Goal: Information Seeking & Learning: Learn about a topic

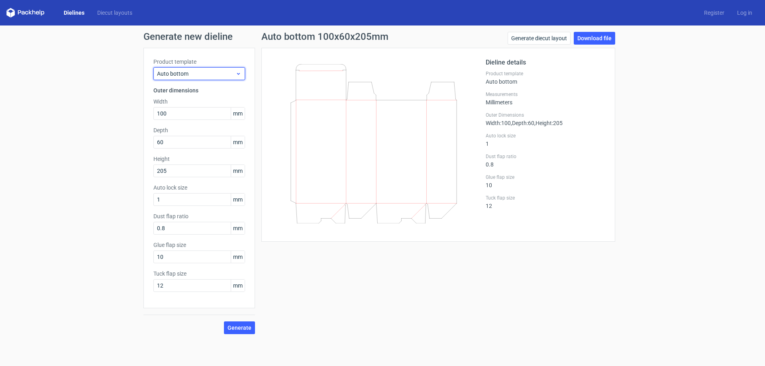
click at [237, 74] on icon at bounding box center [238, 74] width 6 height 6
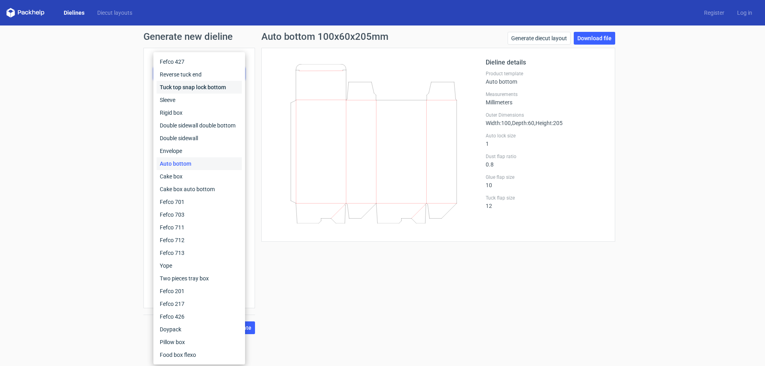
click at [227, 85] on div "Tuck top snap lock bottom" at bounding box center [199, 87] width 85 height 13
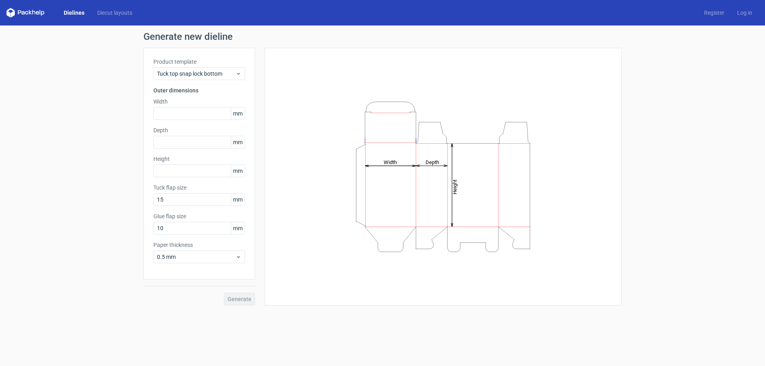
click at [225, 81] on div "Product template Tuck top snap lock bottom Outer dimensions Width mm Depth mm H…" at bounding box center [199, 164] width 112 height 232
click at [227, 78] on div "Tuck top snap lock bottom" at bounding box center [199, 73] width 92 height 13
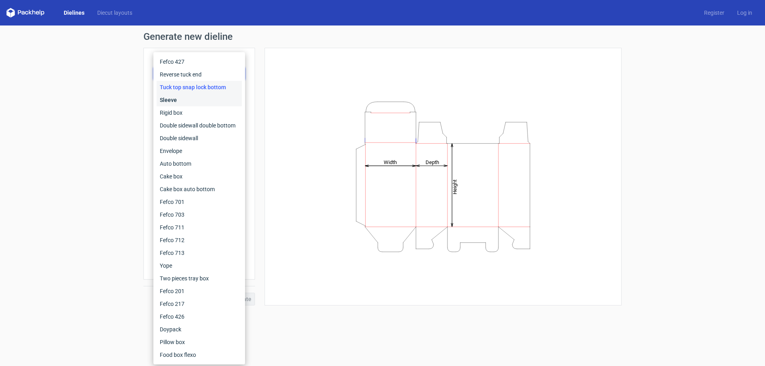
click at [222, 97] on div "Sleeve" at bounding box center [199, 100] width 85 height 13
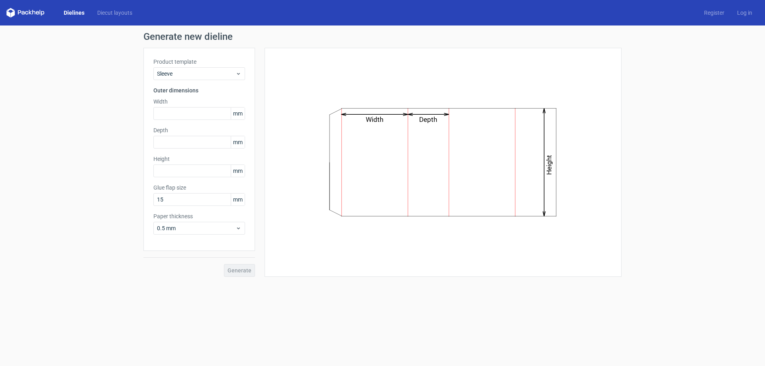
click at [230, 84] on div "Product template Sleeve Outer dimensions Width mm Depth mm Height mm Glue flap …" at bounding box center [199, 149] width 112 height 203
click at [231, 74] on span "Sleeve" at bounding box center [196, 74] width 78 height 8
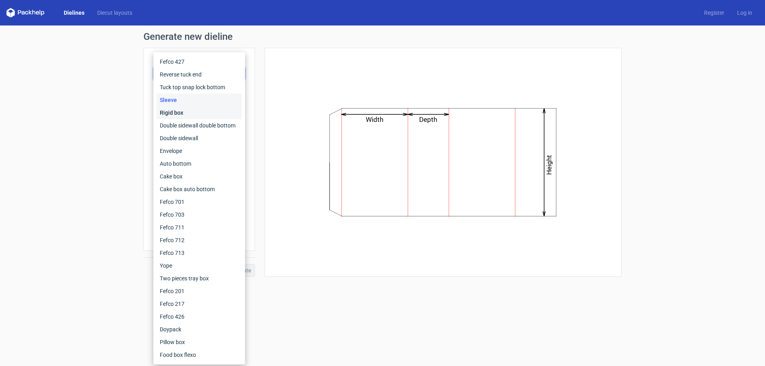
click at [200, 114] on div "Rigid box" at bounding box center [199, 112] width 85 height 13
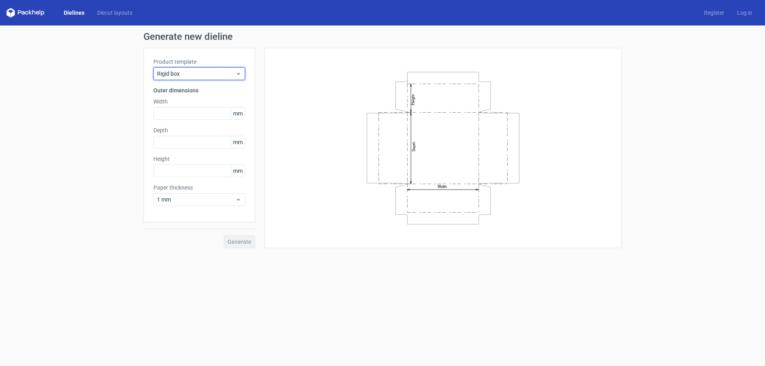
click at [206, 76] on span "Rigid box" at bounding box center [196, 74] width 78 height 8
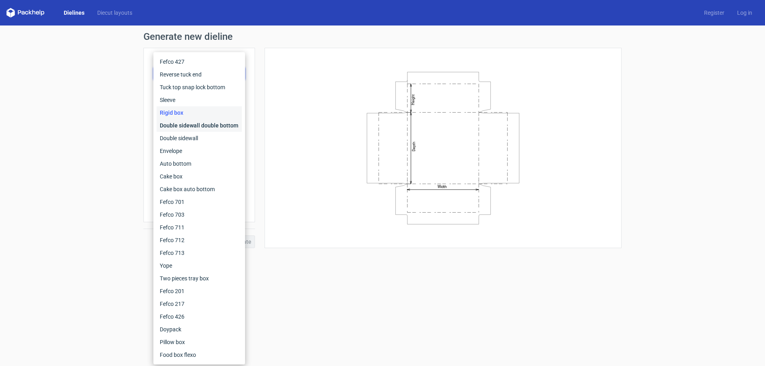
click at [198, 129] on div "Double sidewall double bottom" at bounding box center [199, 125] width 85 height 13
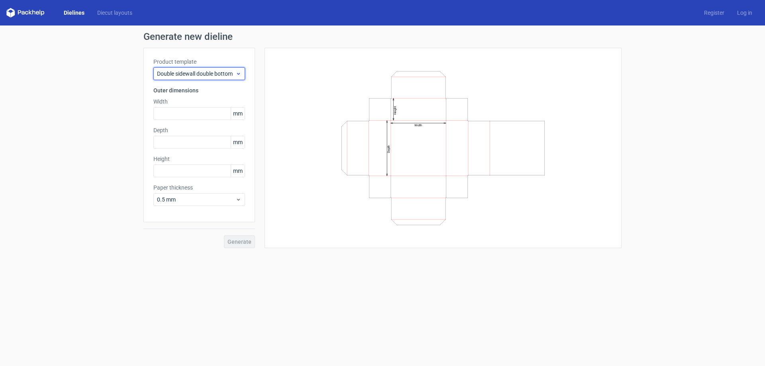
click at [195, 77] on span "Double sidewall double bottom" at bounding box center [196, 74] width 78 height 8
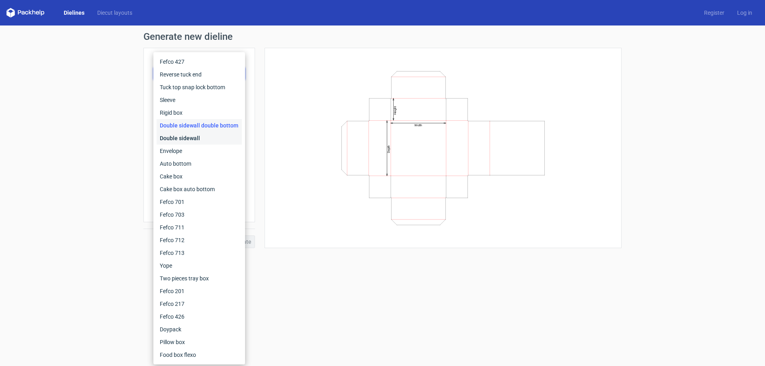
click at [189, 137] on div "Double sidewall" at bounding box center [199, 138] width 85 height 13
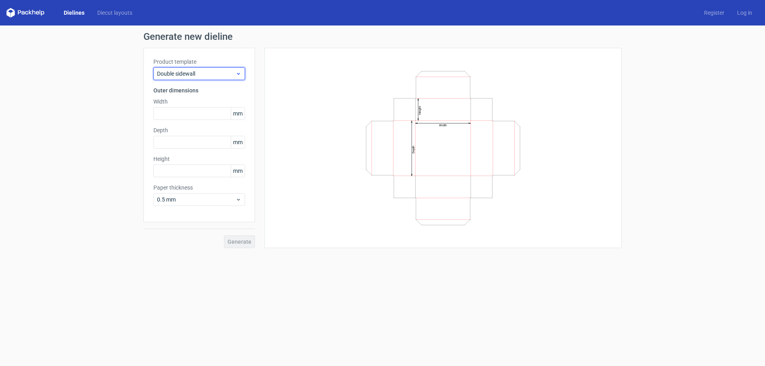
click at [198, 71] on span "Double sidewall" at bounding box center [196, 74] width 78 height 8
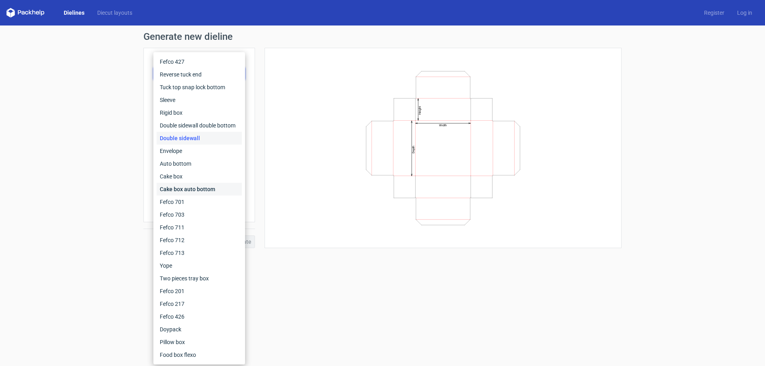
click at [188, 190] on div "Cake box auto bottom" at bounding box center [199, 189] width 85 height 13
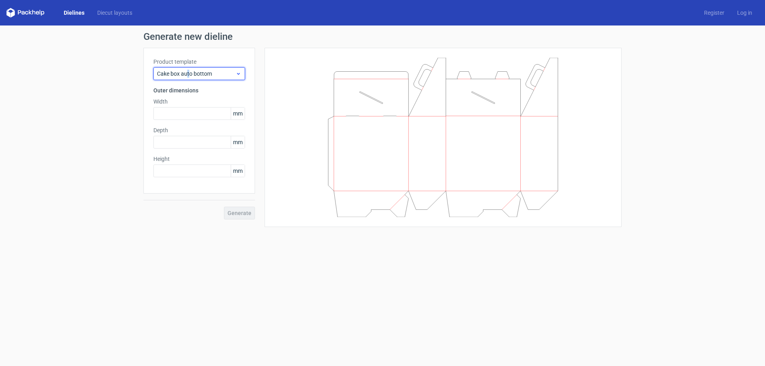
click at [188, 77] on span "Cake box auto bottom" at bounding box center [196, 74] width 78 height 8
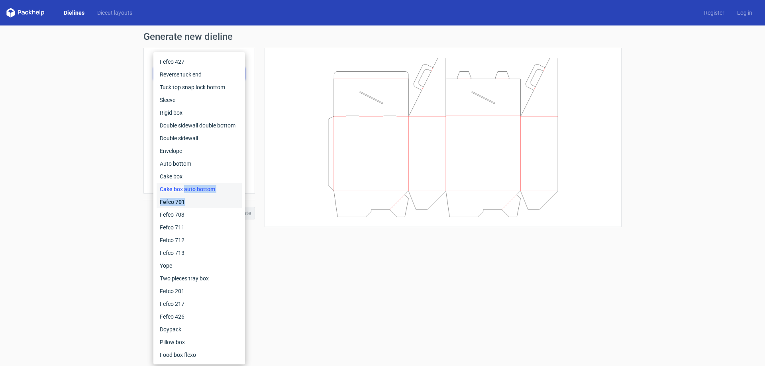
drag, startPoint x: 185, startPoint y: 194, endPoint x: 185, endPoint y: 204, distance: 9.2
click at [185, 204] on div "Fefco 427 Reverse tuck end Tuck top snap lock bottom Sleeve Rigid box Double si…" at bounding box center [199, 208] width 85 height 306
click at [182, 204] on div "Fefco 701" at bounding box center [199, 202] width 85 height 13
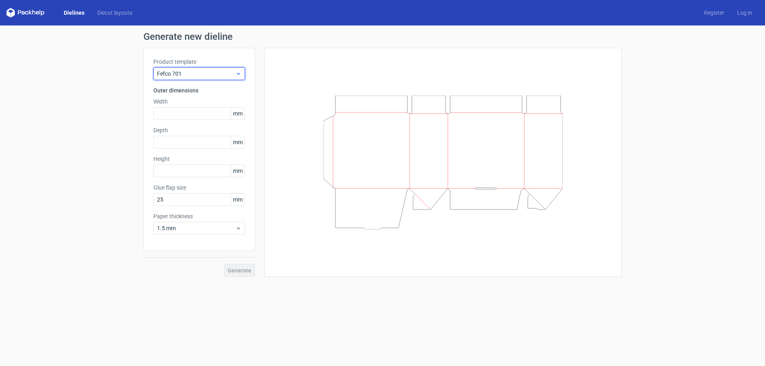
click at [216, 76] on span "Fefco 701" at bounding box center [196, 74] width 78 height 8
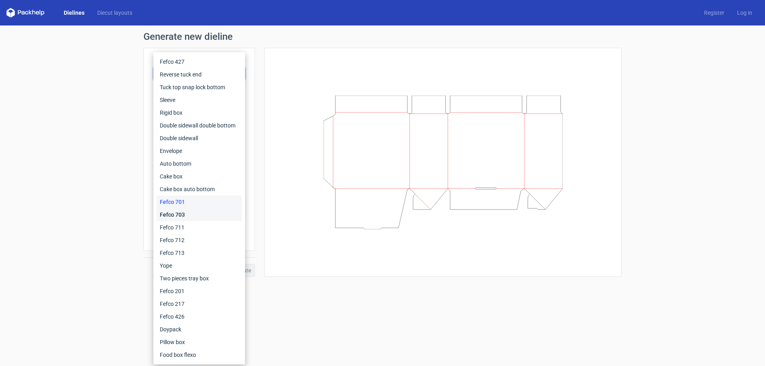
click at [191, 214] on div "Fefco 703" at bounding box center [199, 214] width 85 height 13
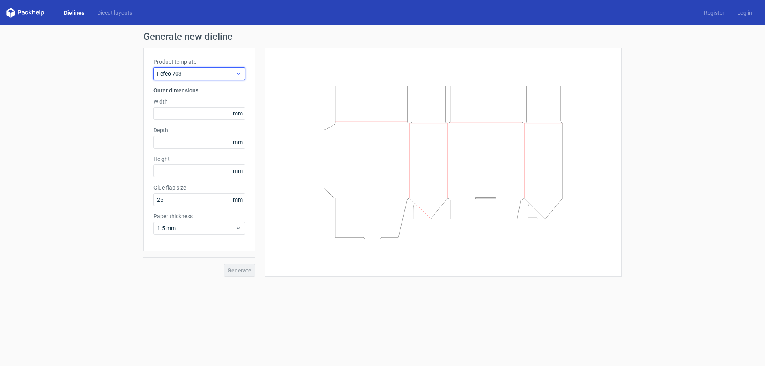
click at [193, 74] on span "Fefco 703" at bounding box center [196, 74] width 78 height 8
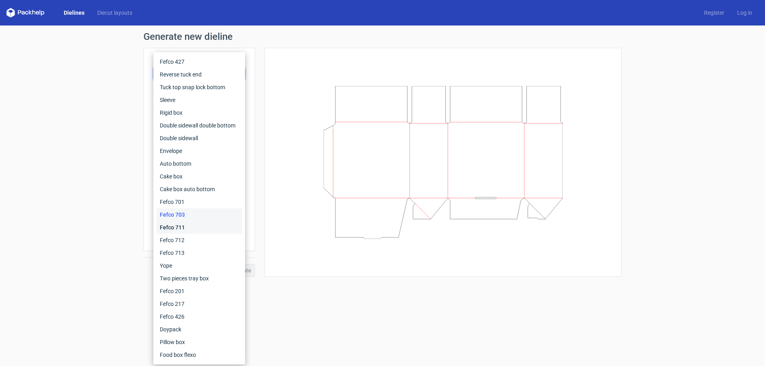
click at [182, 231] on div "Fefco 711" at bounding box center [199, 227] width 85 height 13
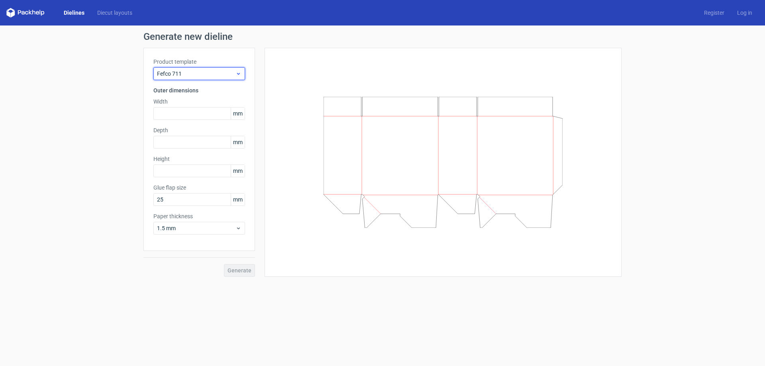
click at [190, 73] on span "Fefco 711" at bounding box center [196, 74] width 78 height 8
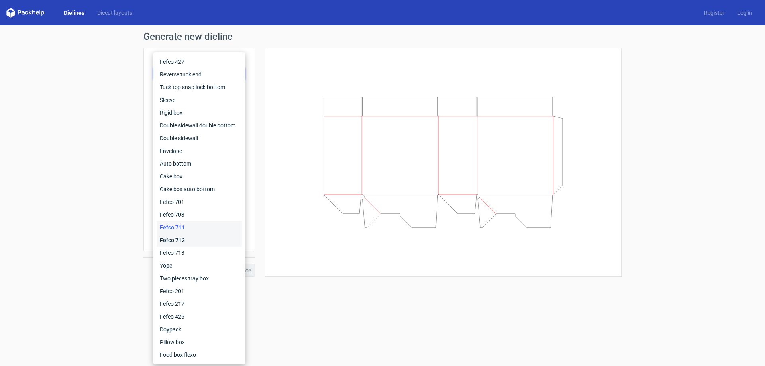
click at [165, 236] on div "Fefco 712" at bounding box center [199, 240] width 85 height 13
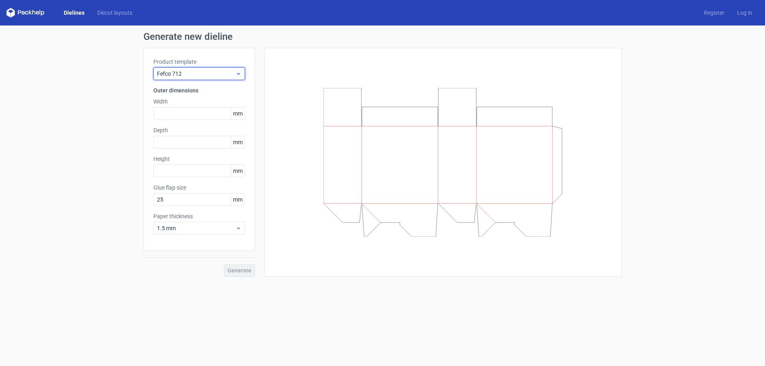
click at [193, 70] on span "Fefco 712" at bounding box center [196, 74] width 78 height 8
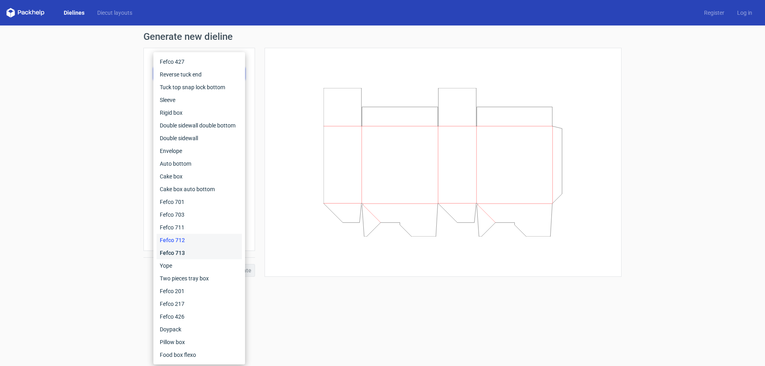
click at [181, 252] on div "Fefco 713" at bounding box center [199, 253] width 85 height 13
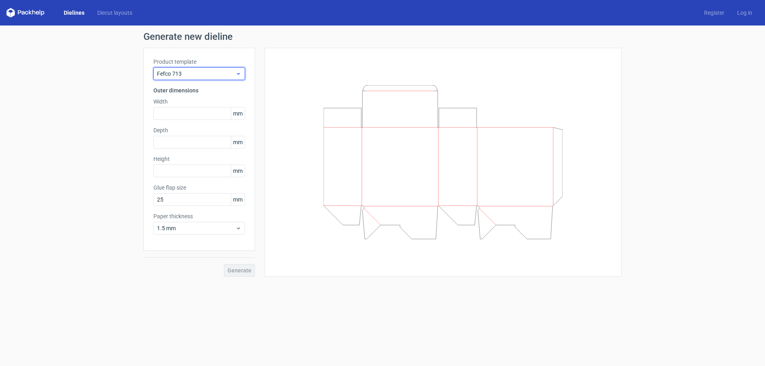
click at [191, 71] on span "Fefco 713" at bounding box center [196, 74] width 78 height 8
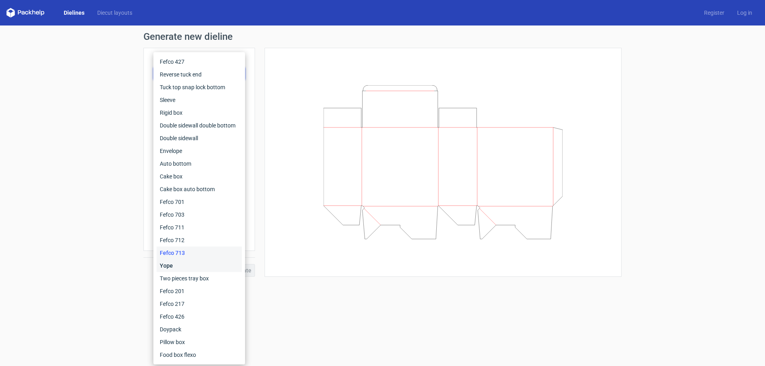
click at [186, 269] on div "Yope" at bounding box center [199, 265] width 85 height 13
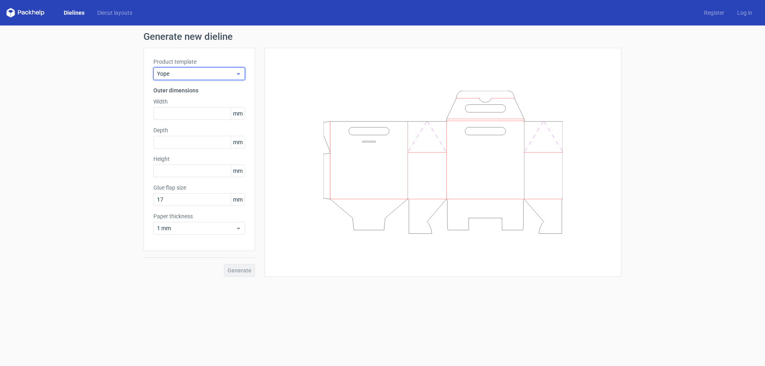
click at [184, 73] on span "Yope" at bounding box center [196, 74] width 78 height 8
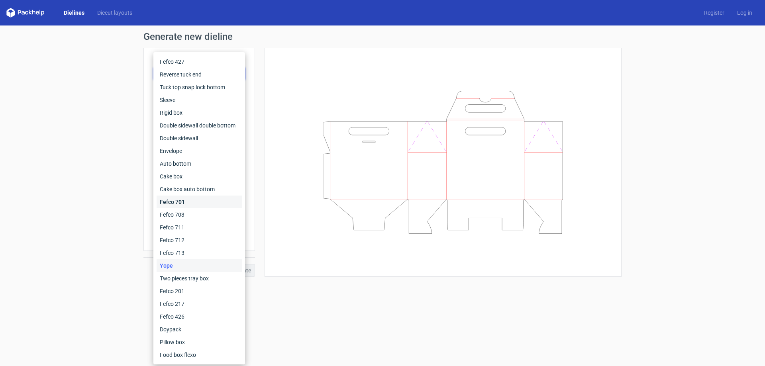
click at [173, 198] on div "Fefco 701" at bounding box center [199, 202] width 85 height 13
